Goal: Check status: Check status

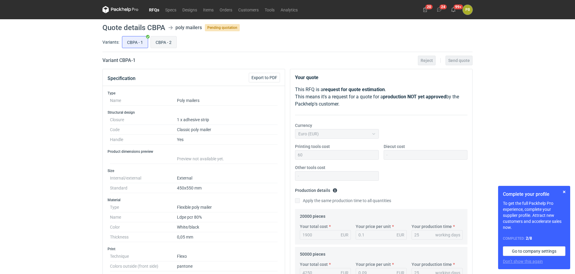
click at [163, 43] on input "CBPA - 2" at bounding box center [164, 41] width 26 height 11
radio input "true"
